Goal: Entertainment & Leisure: Consume media (video, audio)

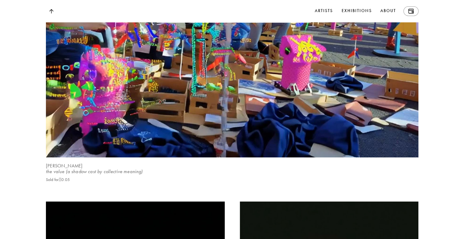
scroll to position [5153, 0]
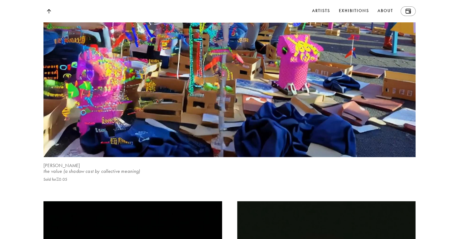
click at [123, 134] on video at bounding box center [229, 33] width 383 height 256
